Goal: Find specific page/section: Find specific page/section

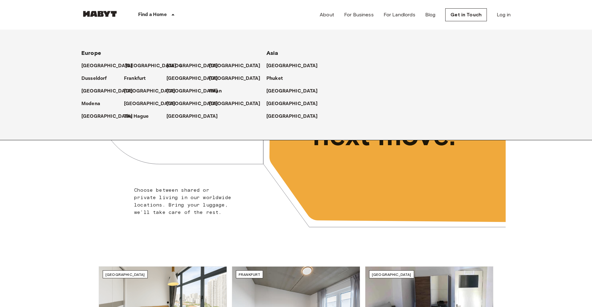
click at [133, 67] on p "[GEOGRAPHIC_DATA]" at bounding box center [150, 65] width 51 height 7
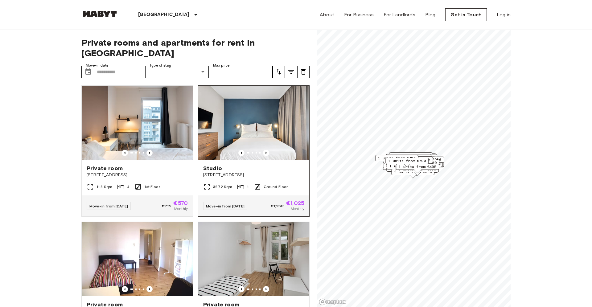
click at [281, 111] on img at bounding box center [253, 123] width 111 height 74
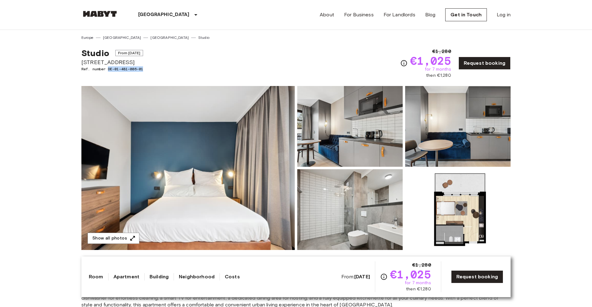
drag, startPoint x: 149, startPoint y: 70, endPoint x: 109, endPoint y: 70, distance: 40.4
click at [109, 70] on span "Ref. number DE-01-481-006-01" at bounding box center [112, 69] width 62 height 6
copy span "DE-01-481-006-01"
click at [461, 131] on img at bounding box center [457, 126] width 105 height 81
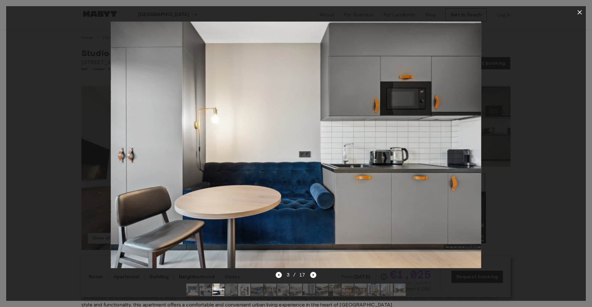
click at [582, 10] on icon "button" at bounding box center [579, 12] width 7 height 7
